Goal: Task Accomplishment & Management: Manage account settings

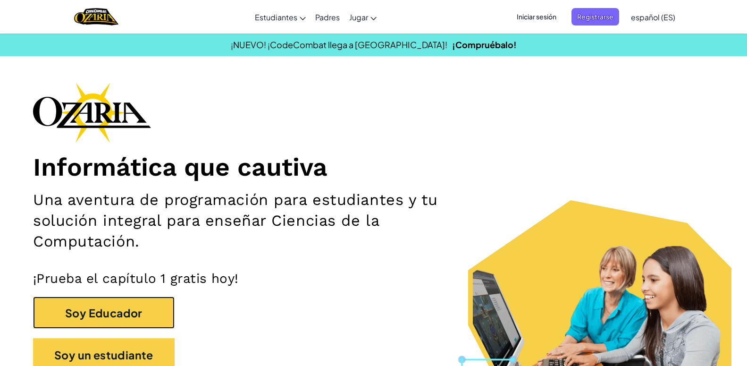
drag, startPoint x: 140, startPoint y: 311, endPoint x: 306, endPoint y: 287, distance: 167.8
click at [306, 287] on div "Informática que cautiva Una aventura de programación para estudiantes y tu solu…" at bounding box center [373, 231] width 681 height 298
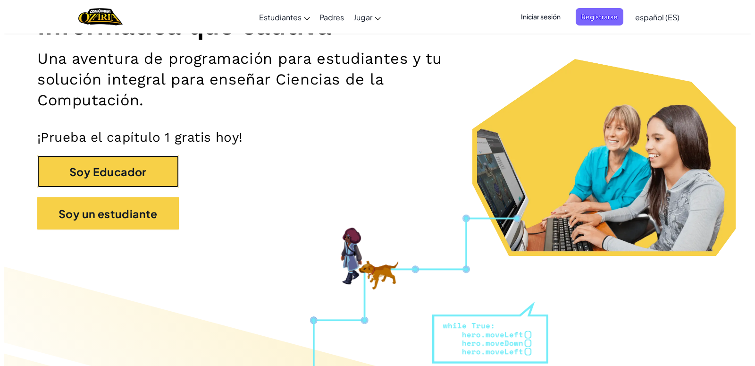
scroll to position [141, 0]
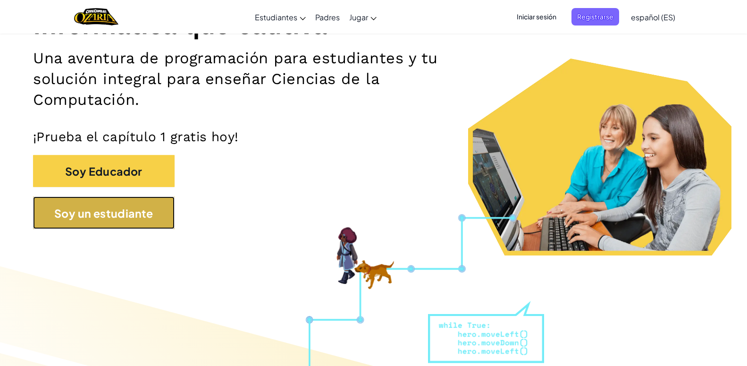
click at [165, 224] on button "Soy un estudiante" at bounding box center [103, 212] width 141 height 32
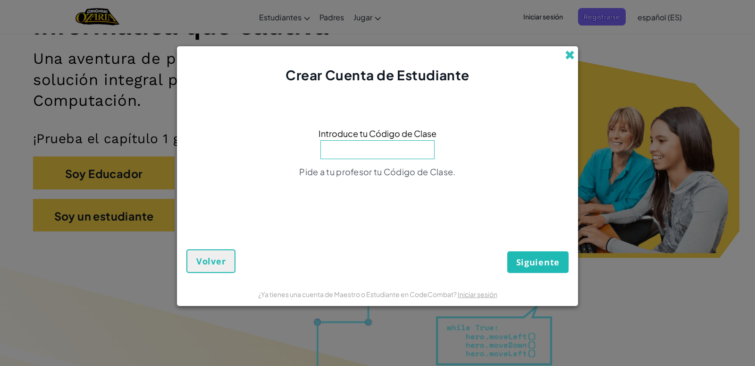
click at [574, 50] on span at bounding box center [570, 55] width 10 height 10
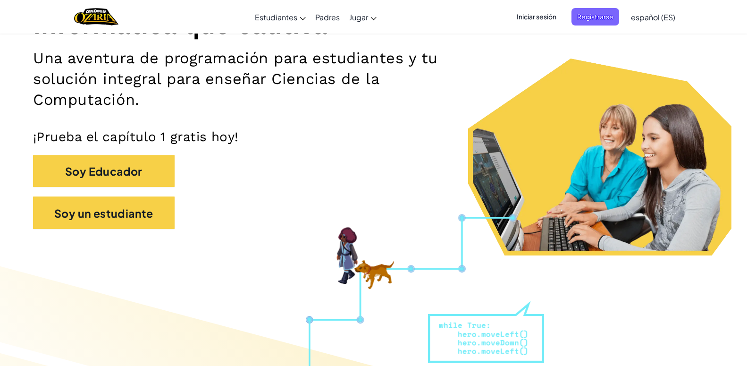
click at [533, 15] on font "Iniciar sesión" at bounding box center [536, 16] width 40 height 8
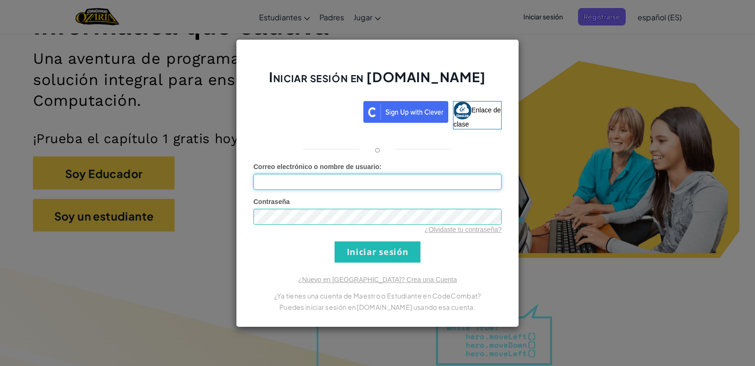
click at [392, 180] on input "Correo electrónico o nombre de usuario :" at bounding box center [377, 182] width 248 height 16
type input "[EMAIL_ADDRESS][DOMAIN_NAME]"
click at [334, 241] on input "Iniciar sesión" at bounding box center [377, 251] width 86 height 21
